Goal: Information Seeking & Learning: Learn about a topic

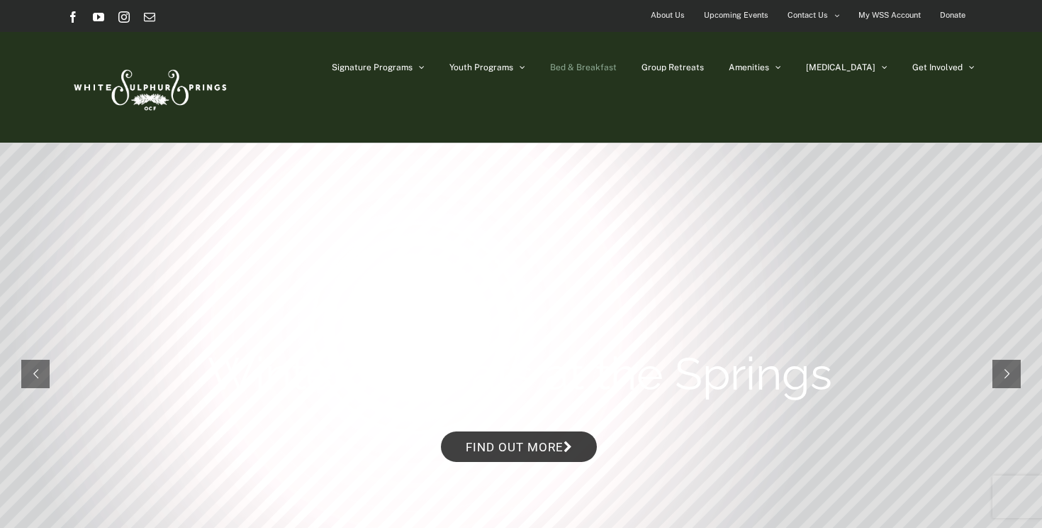
click at [617, 65] on span "Bed & Breakfast" at bounding box center [583, 67] width 67 height 9
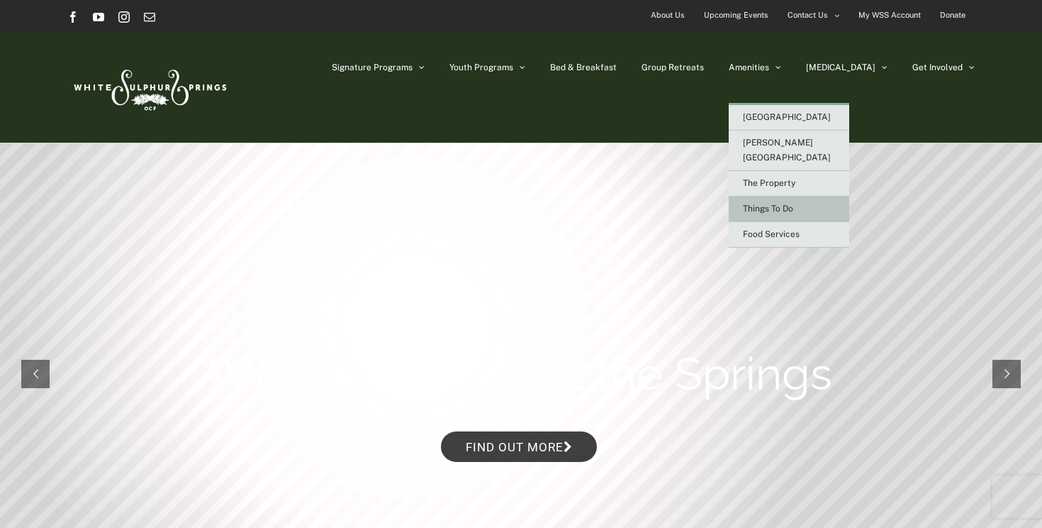
click at [793, 204] on span "Things To Do" at bounding box center [768, 209] width 50 height 10
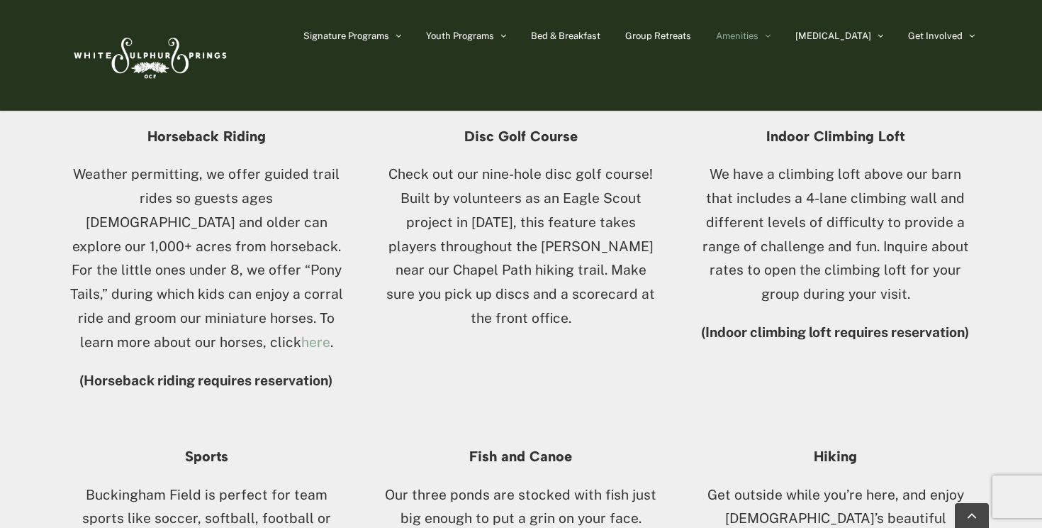
scroll to position [737, 0]
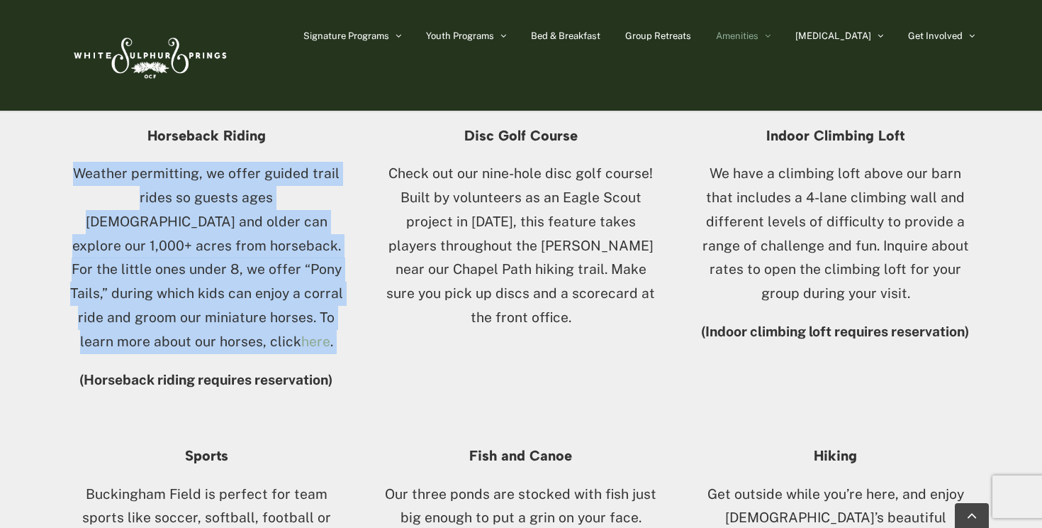
drag, startPoint x: 61, startPoint y: 167, endPoint x: 45, endPoint y: 333, distance: 167.4
drag, startPoint x: 57, startPoint y: 337, endPoint x: 23, endPoint y: 170, distance: 170.1
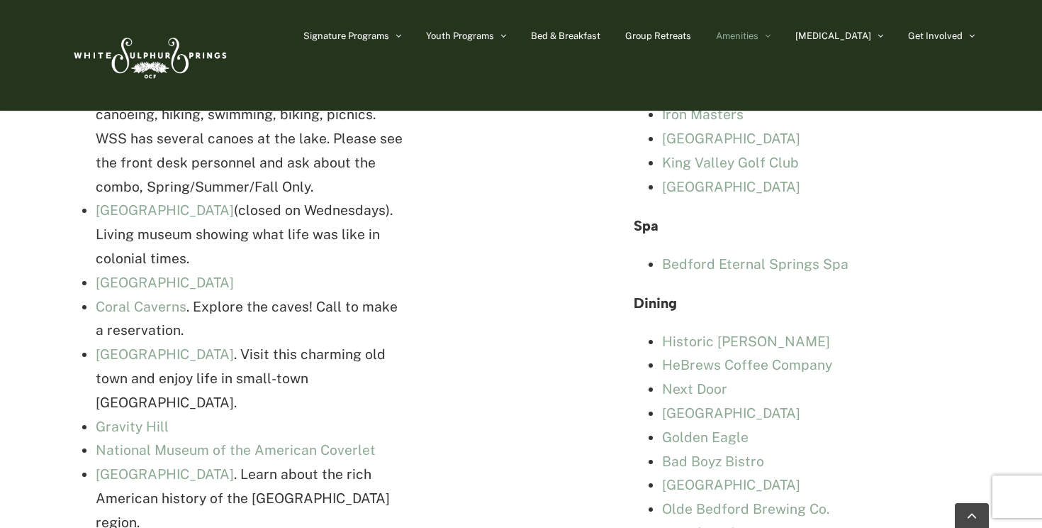
scroll to position [3282, 0]
drag, startPoint x: 79, startPoint y: 151, endPoint x: 91, endPoint y: 186, distance: 37.0
click at [91, 185] on ul "More information at the Bedford County Visitors Bureau. Shawnee State Park . A …" at bounding box center [237, 378] width 341 height 696
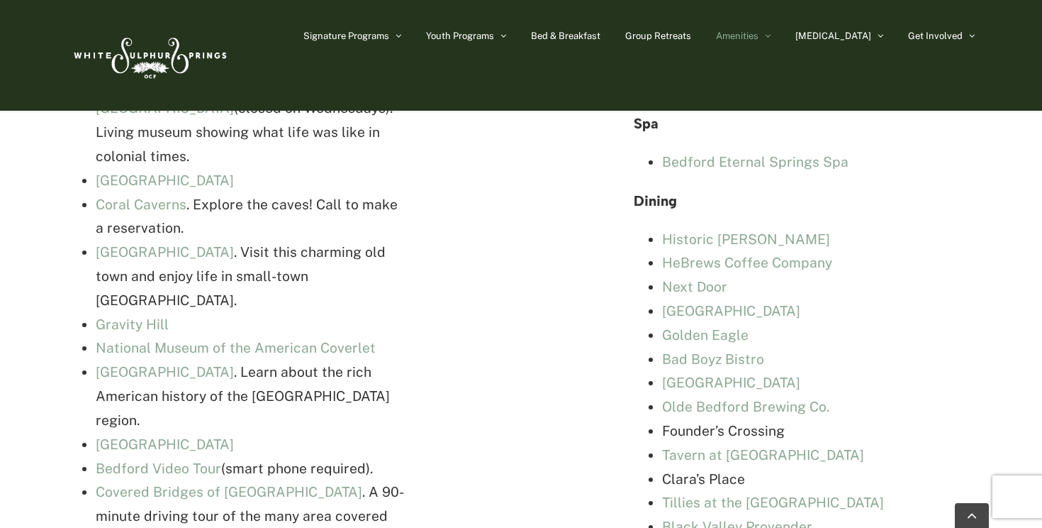
scroll to position [3384, 0]
click at [42, 235] on div "Things to do in and around Bedford Bedford County has many historic sites as we…" at bounding box center [521, 516] width 1042 height 1946
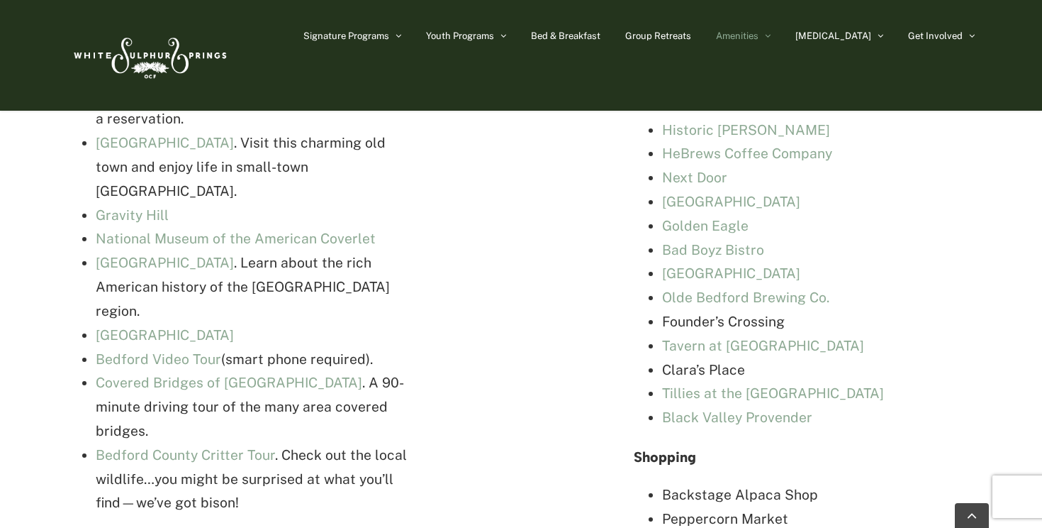
scroll to position [3492, 0]
click at [52, 208] on div "Things to do in and around Bedford Bedford County has many historic sites as we…" at bounding box center [521, 408] width 1042 height 1946
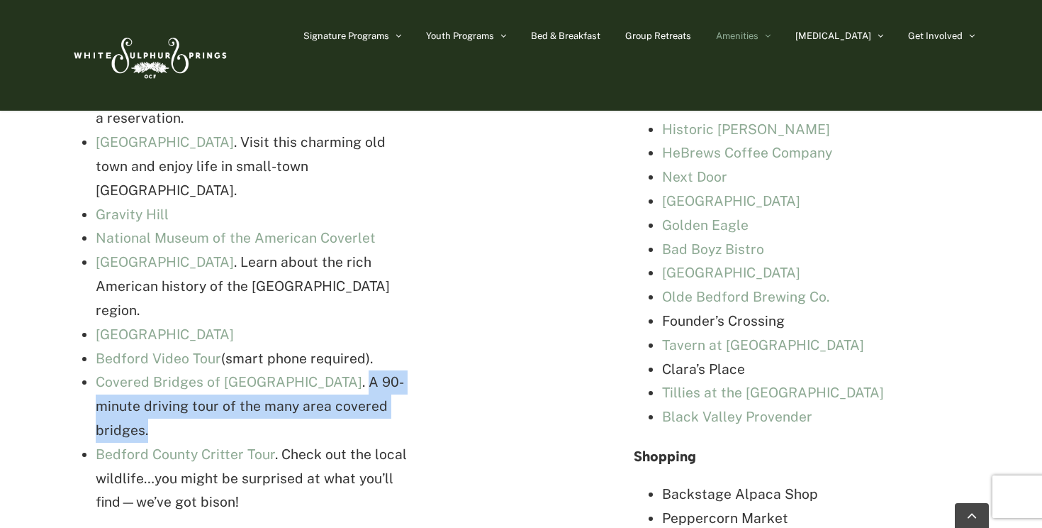
drag, startPoint x: 394, startPoint y: 269, endPoint x: 330, endPoint y: 243, distance: 69.0
click at [330, 370] on li "Covered Bridges of Bedford County . A 90-minute driving tour of the many area c…" at bounding box center [252, 406] width 313 height 72
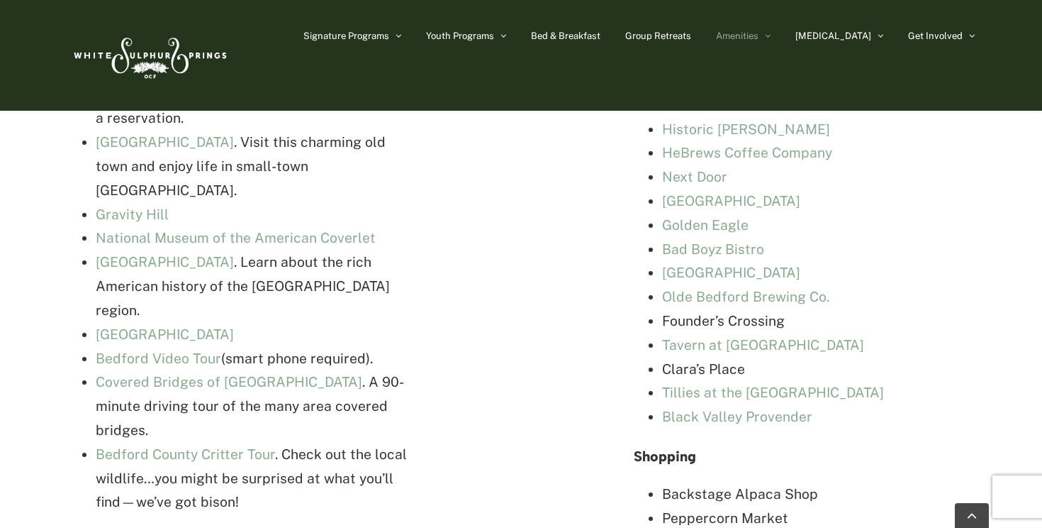
click at [373, 370] on li "Covered Bridges of Bedford County . A 90-minute driving tour of the many area c…" at bounding box center [252, 406] width 313 height 72
click at [228, 446] on link "Bedford County Critter Tour" at bounding box center [185, 454] width 179 height 16
click at [590, 197] on div "Things to do in and around Bedford Bedford County has many historic sites as we…" at bounding box center [521, 402] width 908 height 1843
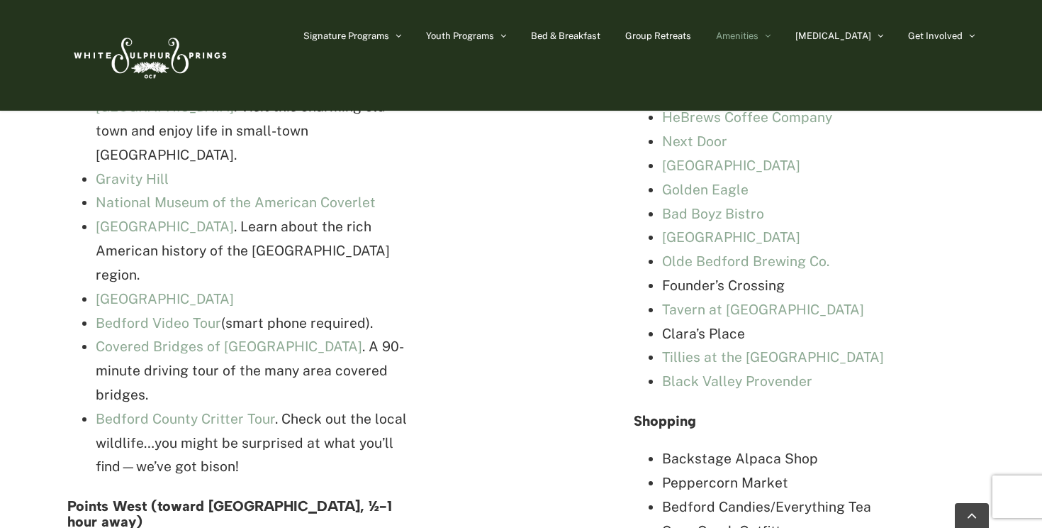
scroll to position [3528, 0]
click at [609, 196] on div "Things to do in and around Bedford Bedford County has many historic sites as we…" at bounding box center [521, 366] width 908 height 1843
click at [606, 249] on div "Things to do in and around Bedford Bedford County has many historic sites as we…" at bounding box center [521, 366] width 908 height 1843
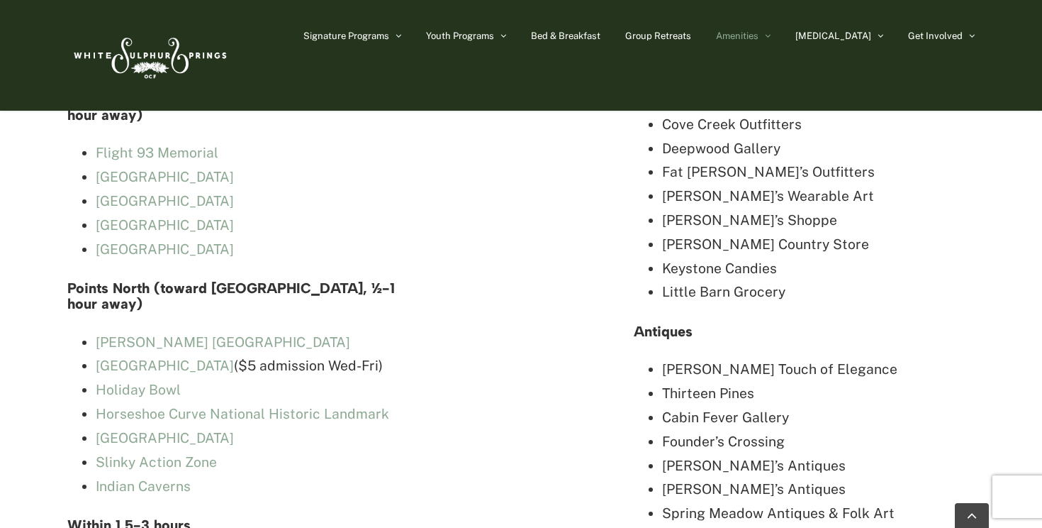
scroll to position [3937, 0]
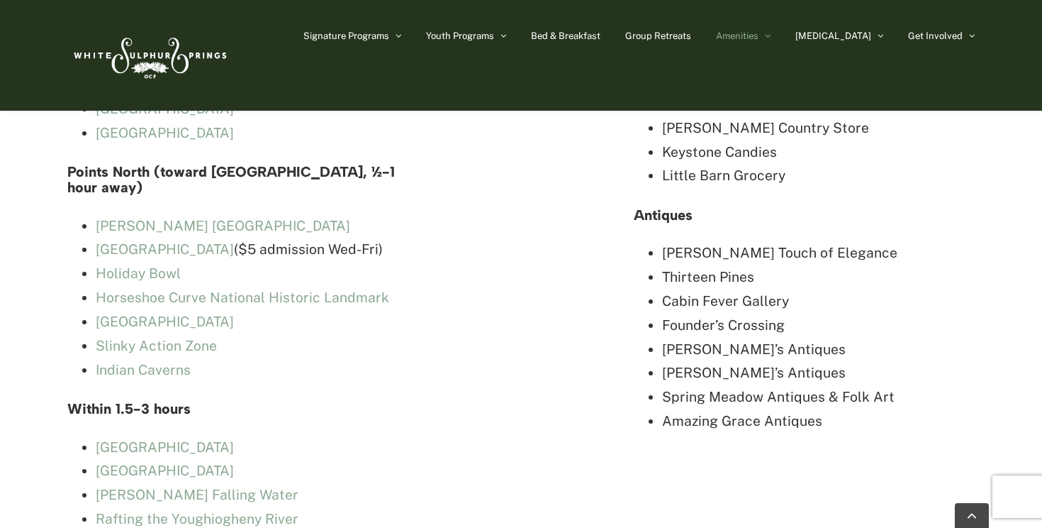
scroll to position [4022, 0]
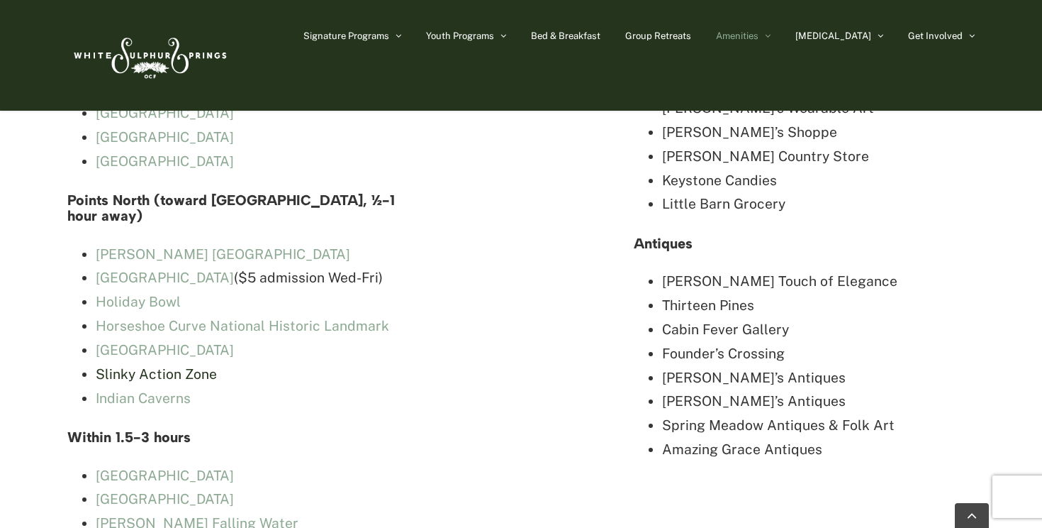
click at [159, 366] on link "Slinky Action Zone" at bounding box center [156, 374] width 121 height 16
